Goal: Check status: Check status

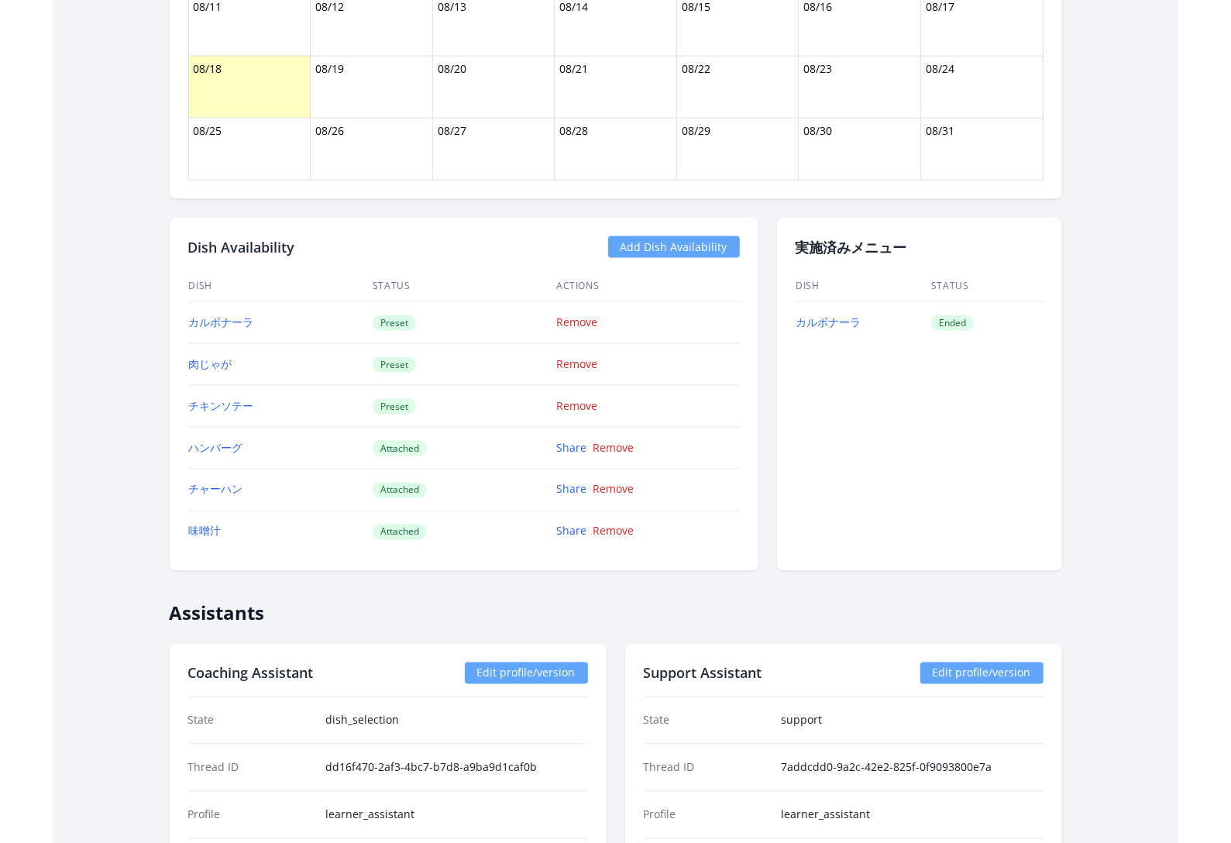
scroll to position [1206, 0]
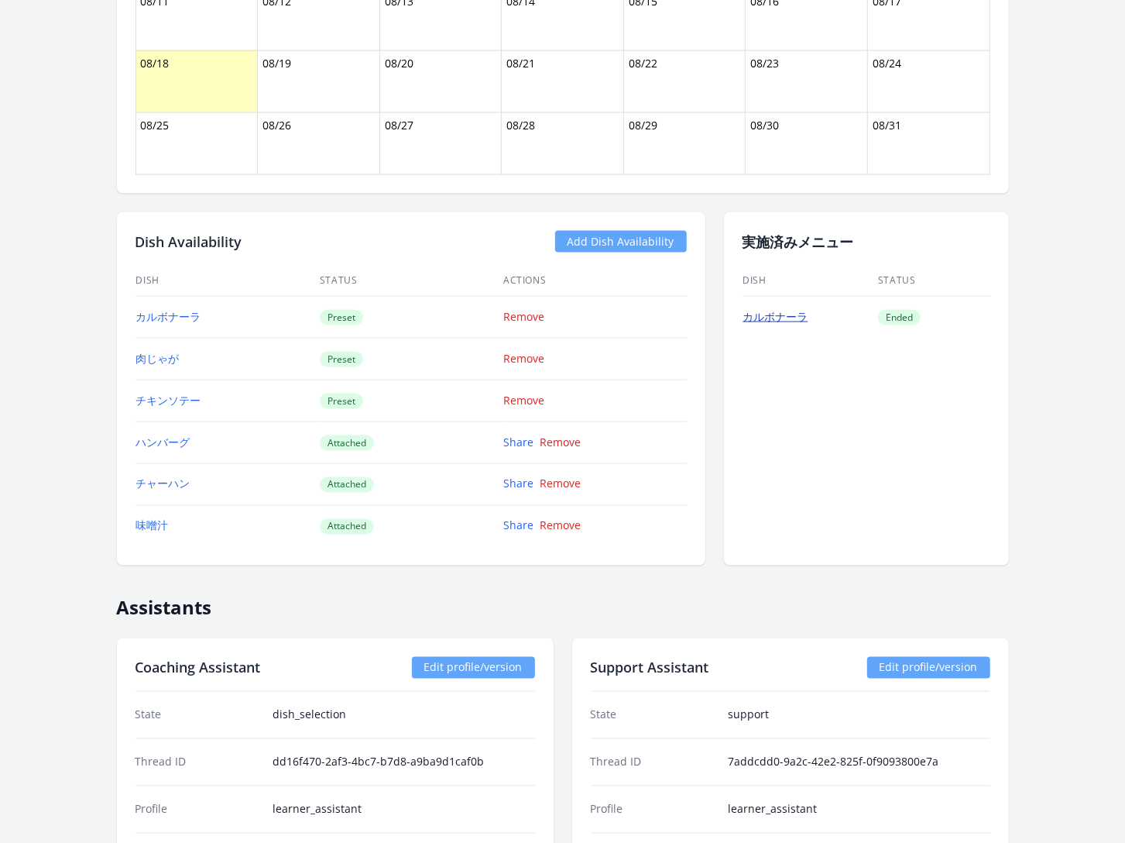
click at [786, 309] on link "カルボナーラ" at bounding box center [776, 316] width 65 height 15
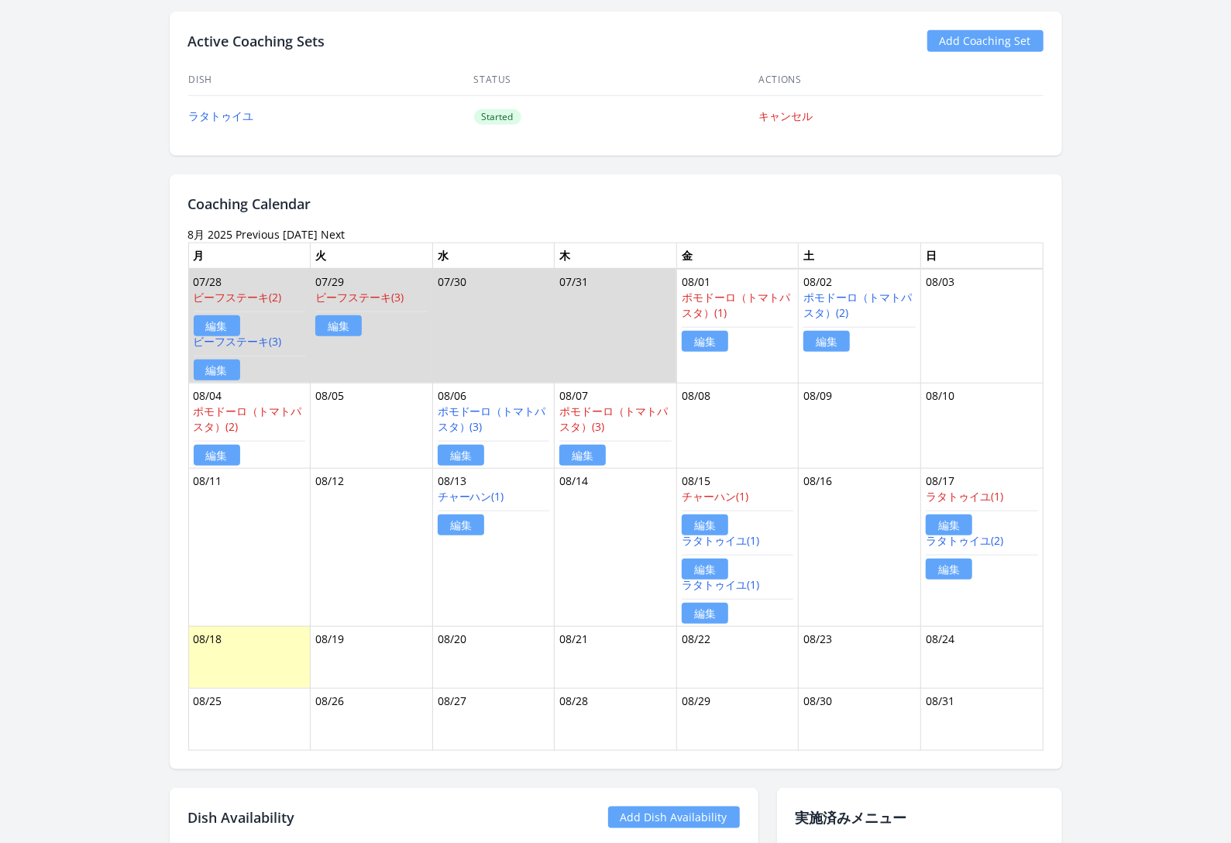
scroll to position [744, 0]
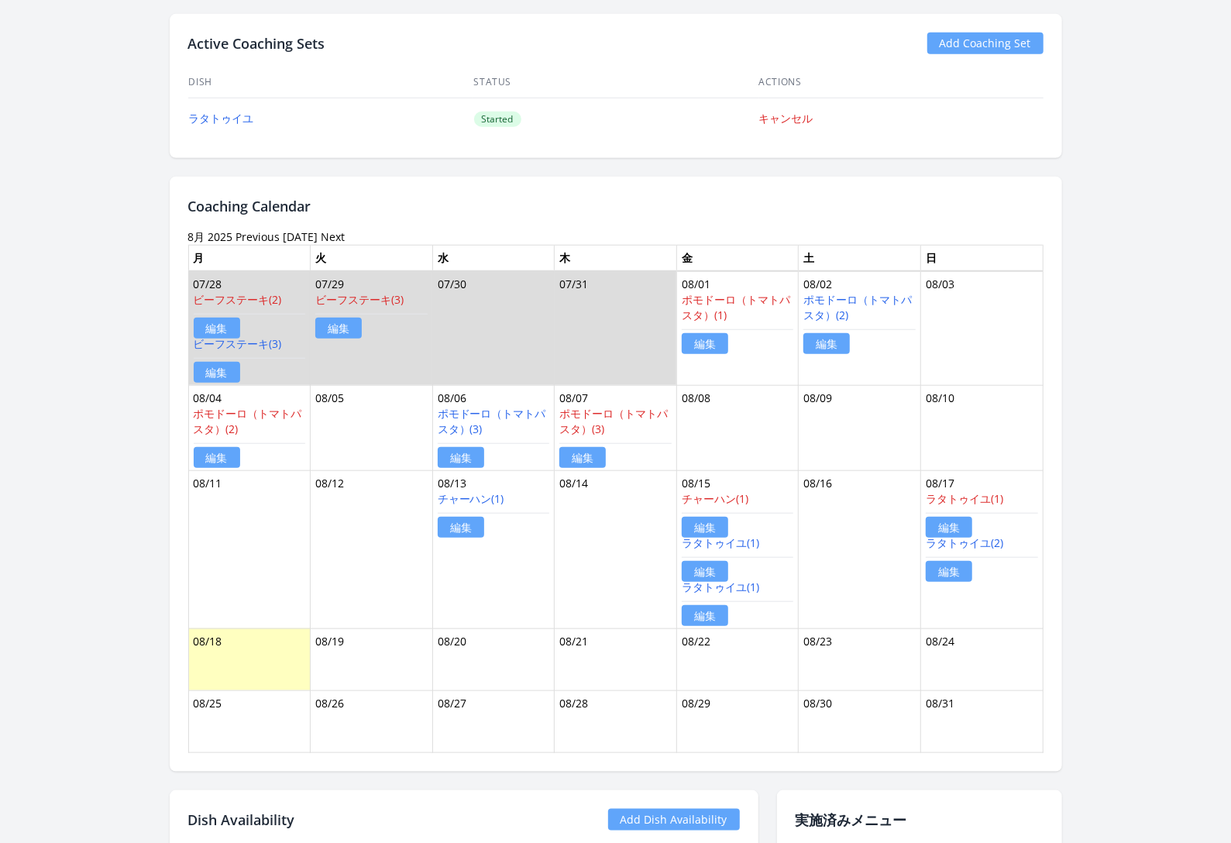
click at [264, 234] on link "Previous" at bounding box center [258, 236] width 44 height 15
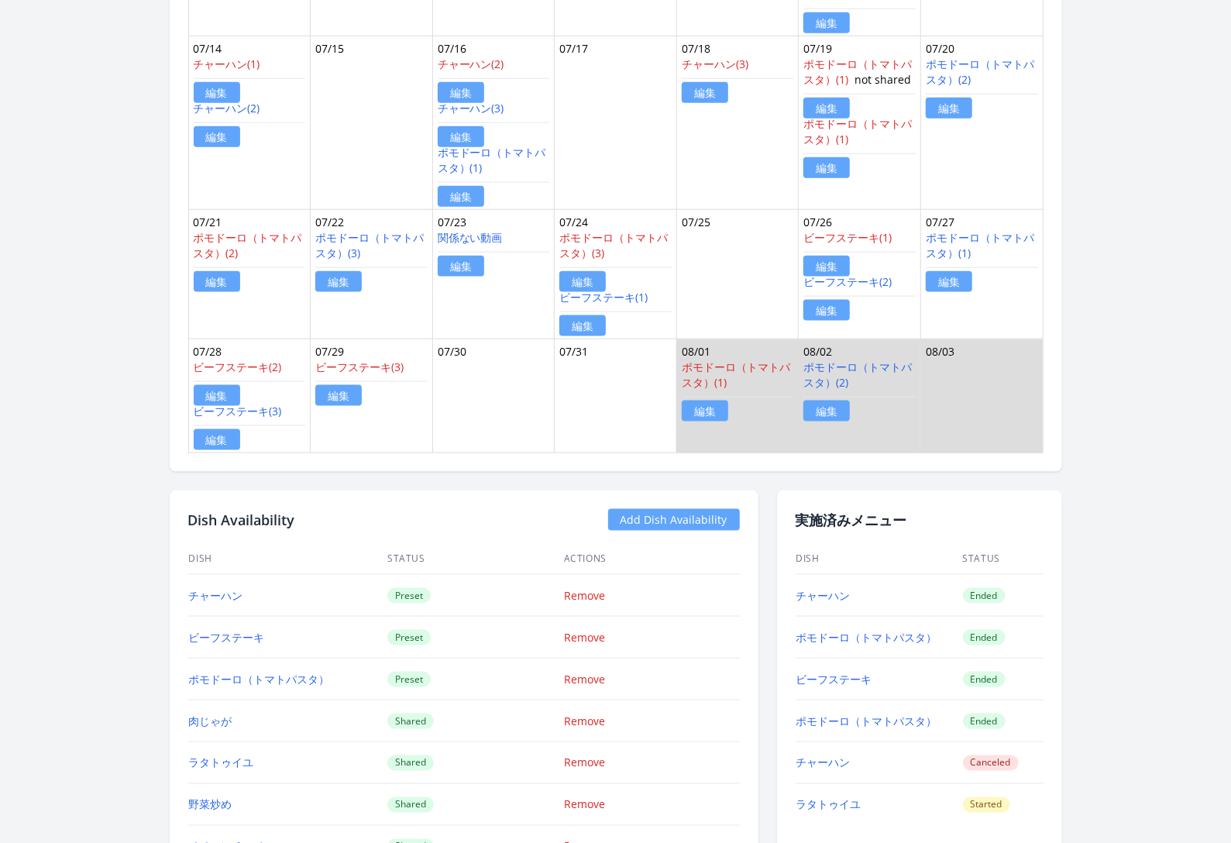
scroll to position [1113, 0]
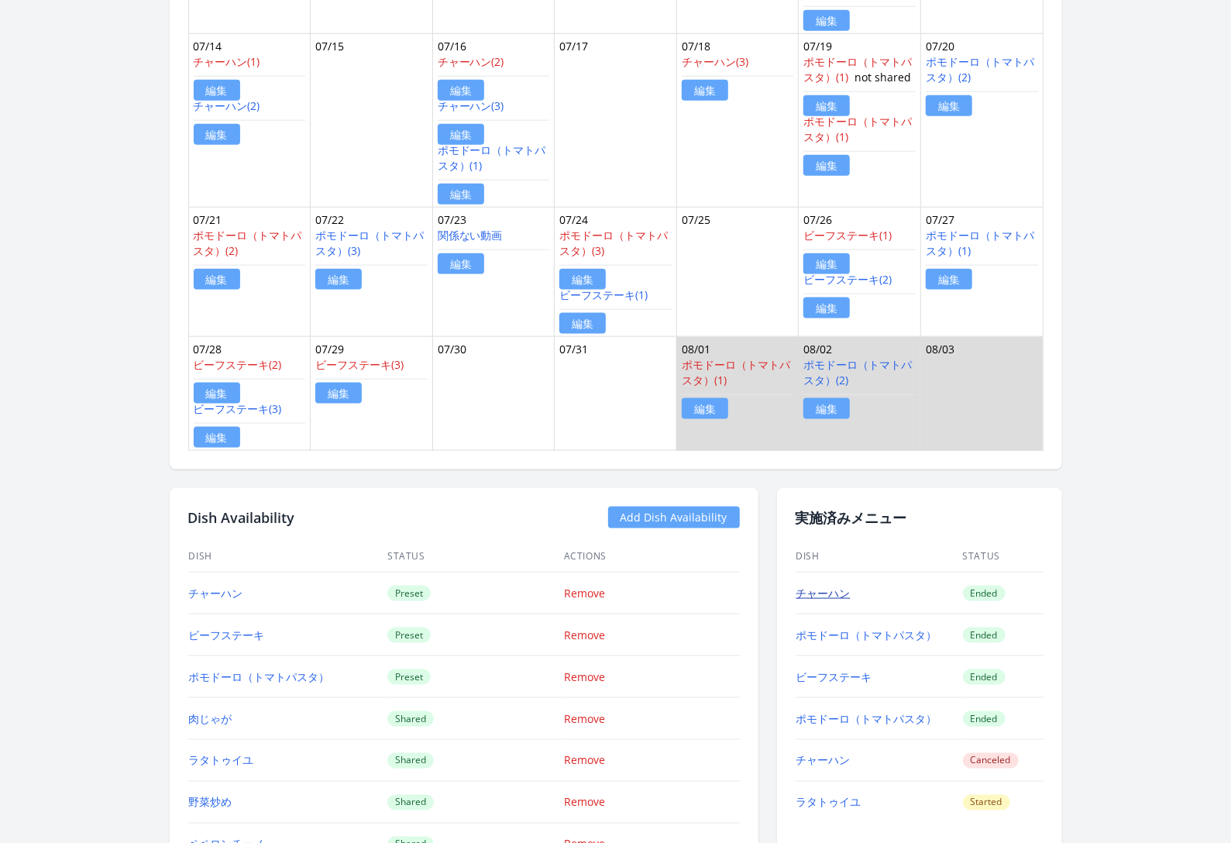
click at [826, 586] on link "チャーハン" at bounding box center [823, 593] width 54 height 15
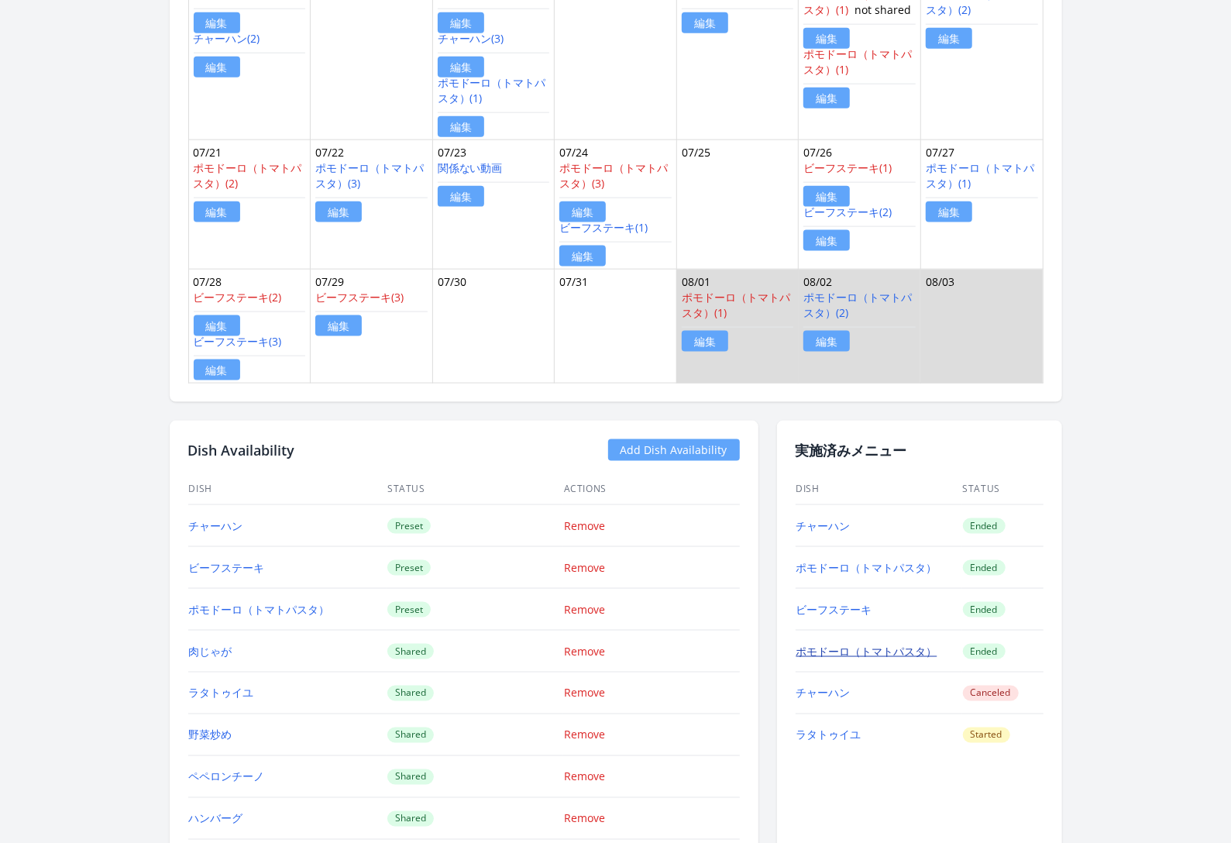
scroll to position [1176, 0]
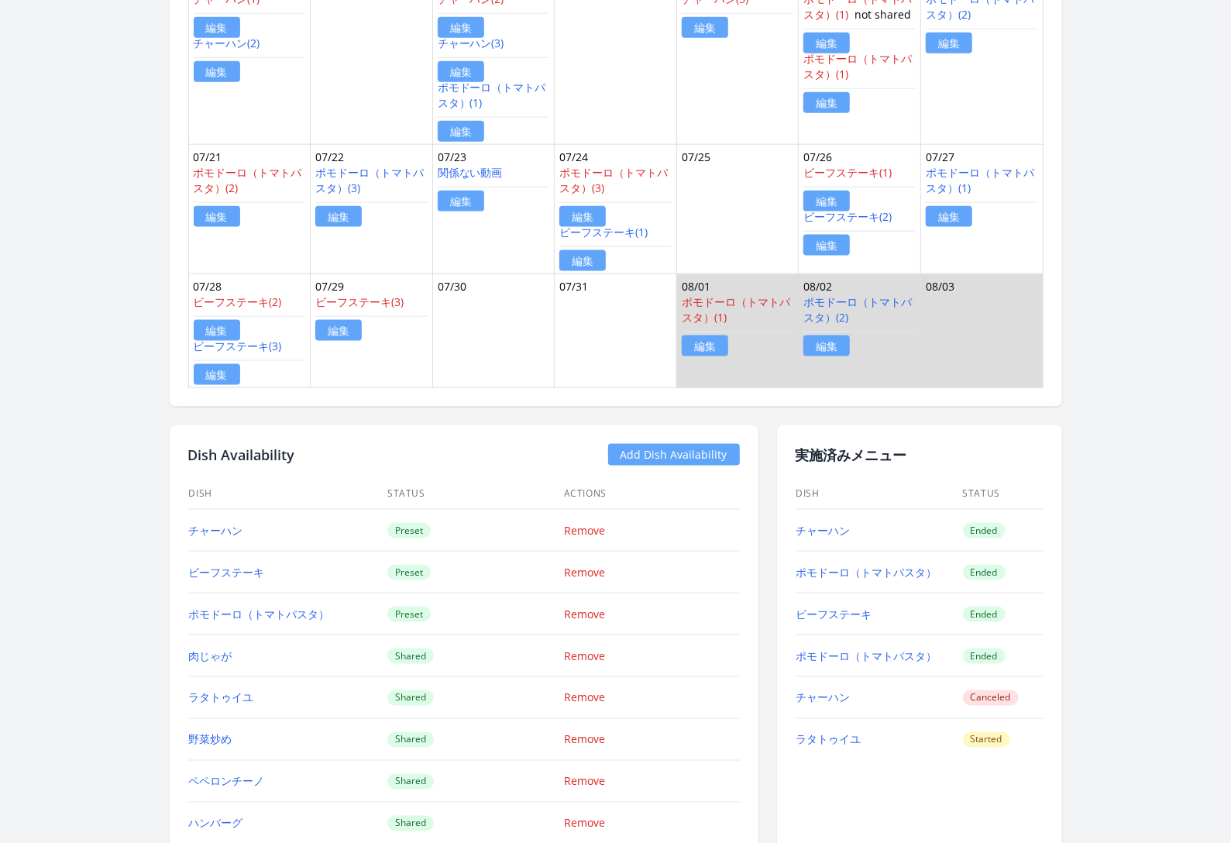
click at [828, 514] on td "チャーハン" at bounding box center [878, 531] width 167 height 42
click at [809, 523] on link "チャーハン" at bounding box center [823, 530] width 54 height 15
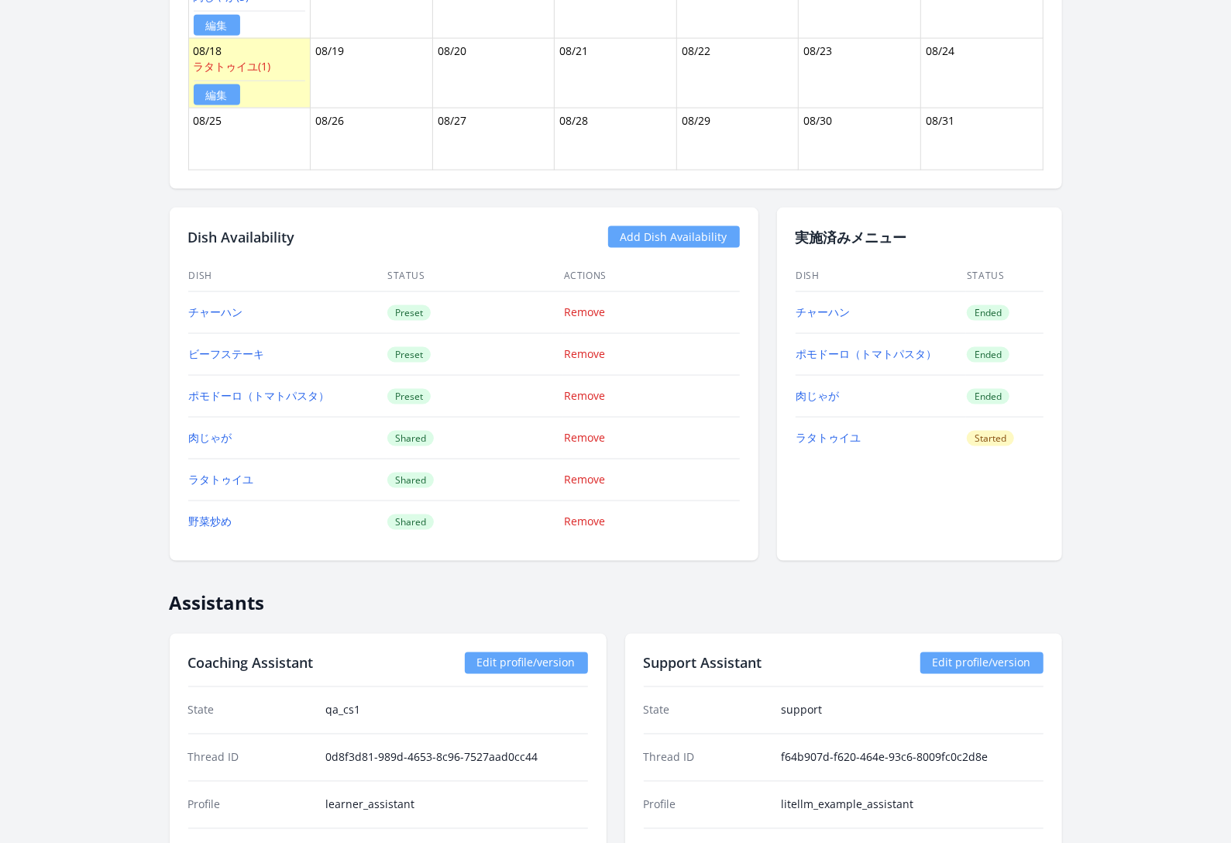
scroll to position [1290, 0]
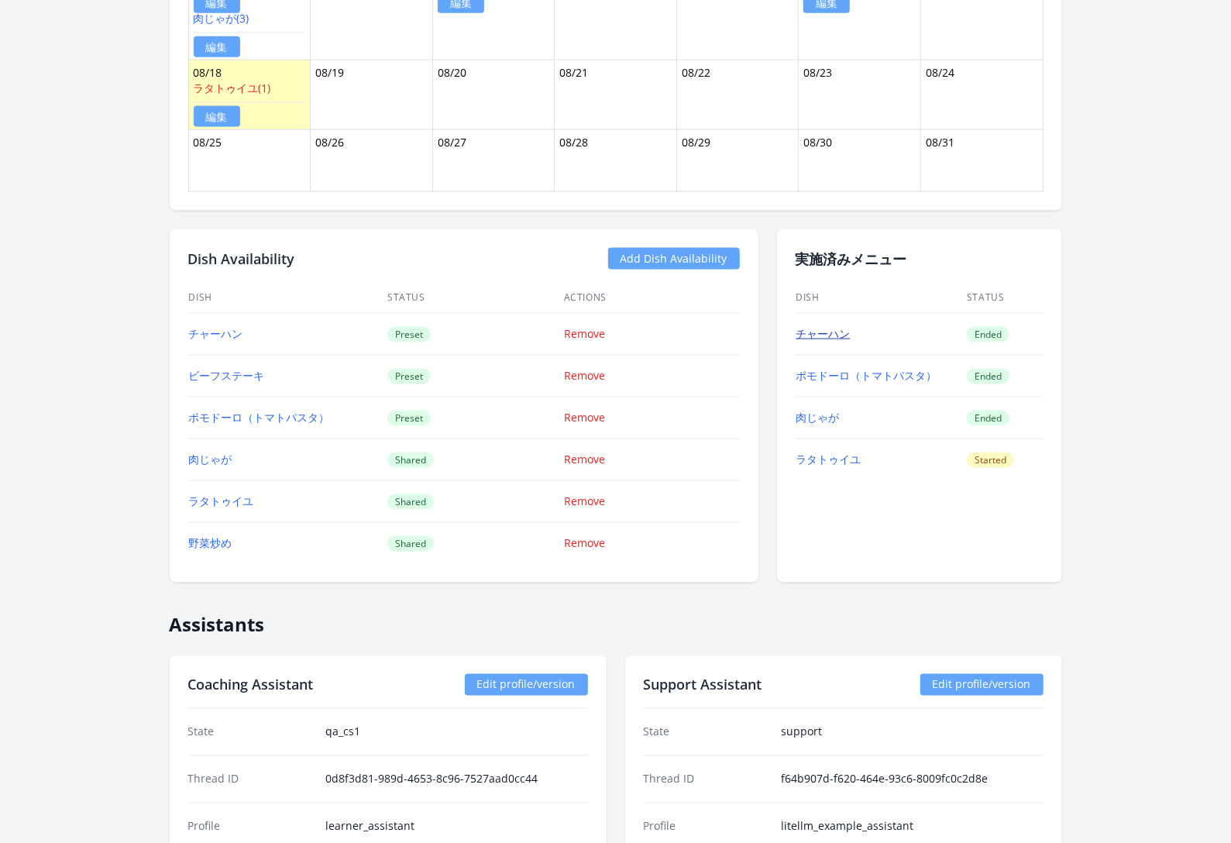
click at [827, 328] on link "チャーハン" at bounding box center [823, 333] width 54 height 15
click at [827, 326] on link "チャーハン" at bounding box center [823, 333] width 54 height 15
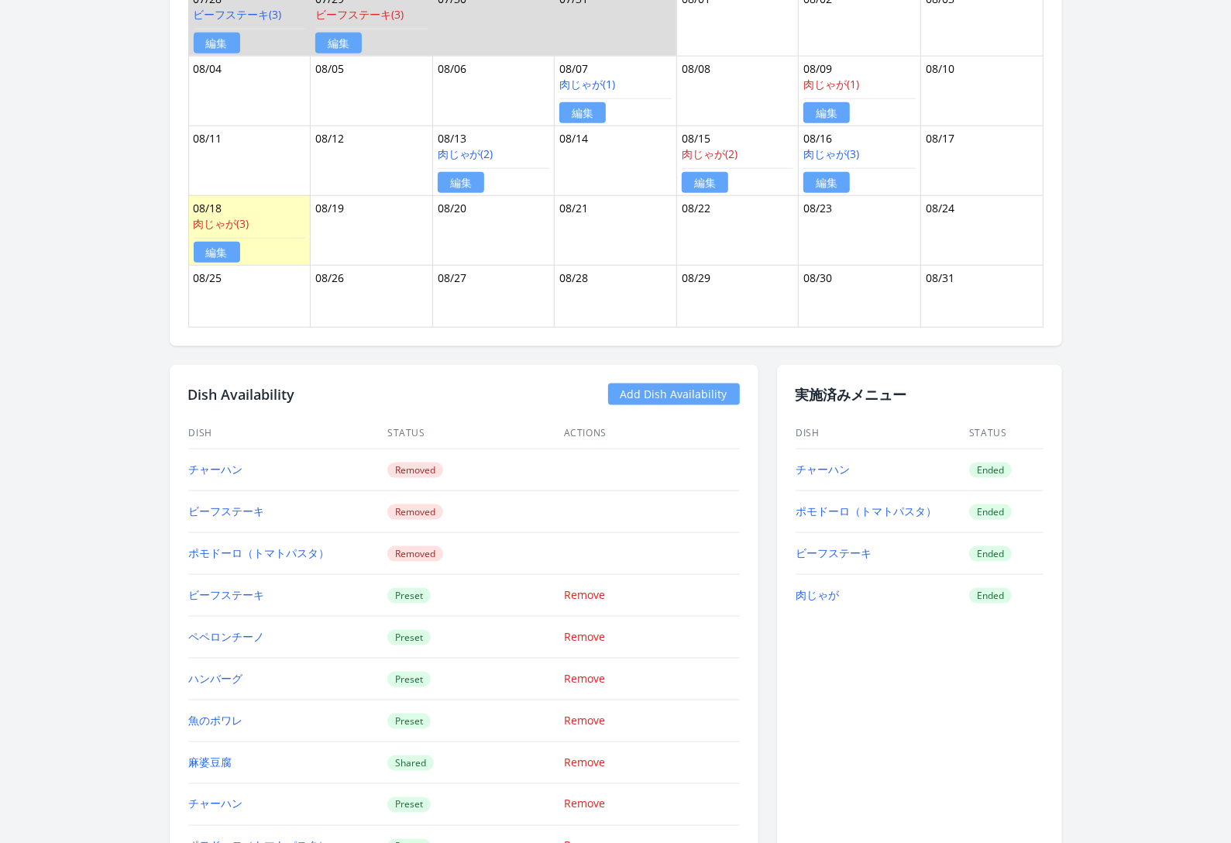
scroll to position [1046, 0]
click at [837, 461] on link "チャーハン" at bounding box center [823, 468] width 54 height 15
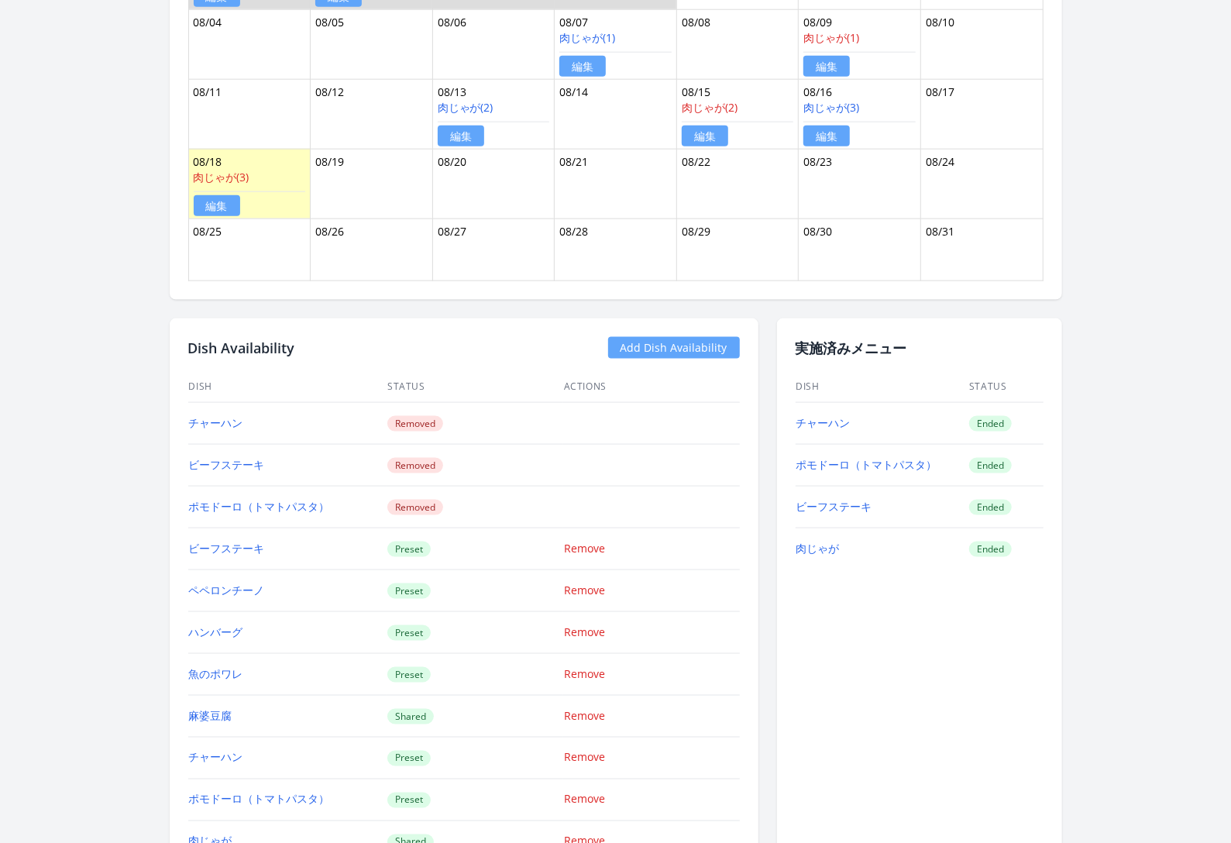
scroll to position [1092, 0]
click at [836, 423] on td "チャーハン" at bounding box center [881, 422] width 173 height 42
click at [832, 414] on link "チャーハン" at bounding box center [823, 421] width 54 height 15
